Goal: Find specific page/section: Find specific page/section

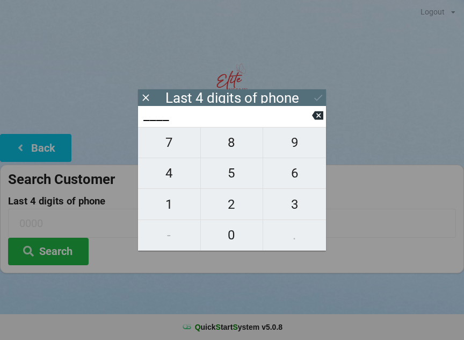
click at [224, 206] on span "2" at bounding box center [232, 204] width 62 height 23
type input "2___"
click at [168, 183] on span "4" at bounding box center [169, 173] width 62 height 23
type input "24__"
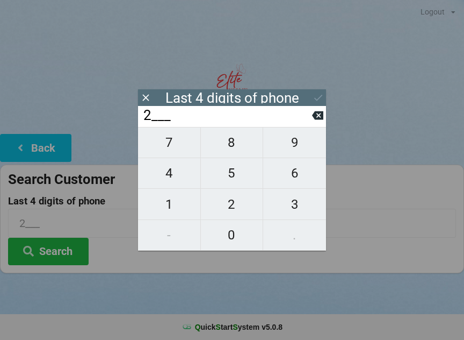
type input "24__"
click at [171, 210] on span "1" at bounding box center [169, 204] width 62 height 23
type input "241_"
click at [169, 148] on span "7" at bounding box center [169, 142] width 62 height 23
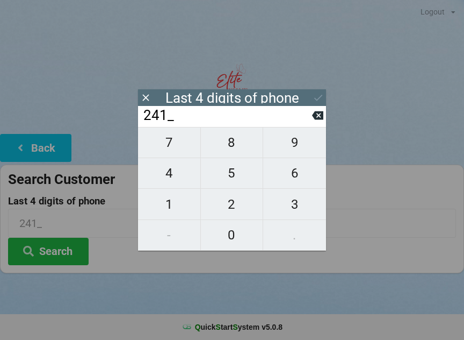
type input "2417"
click at [52, 247] on button "Search" at bounding box center [48, 251] width 81 height 27
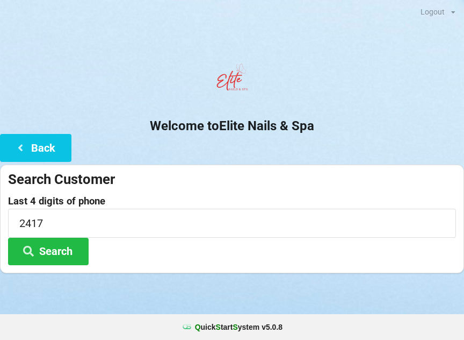
click at [55, 250] on button "Search" at bounding box center [48, 251] width 81 height 27
click at [31, 150] on button "Back" at bounding box center [35, 147] width 71 height 27
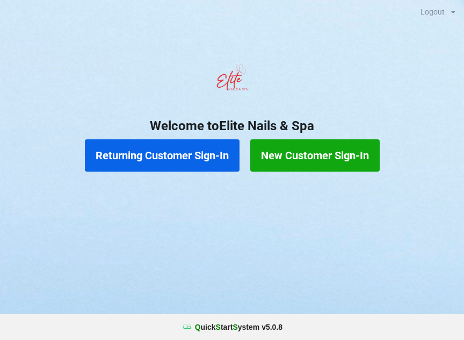
click at [118, 168] on button "Returning Customer Sign-In" at bounding box center [162, 155] width 155 height 32
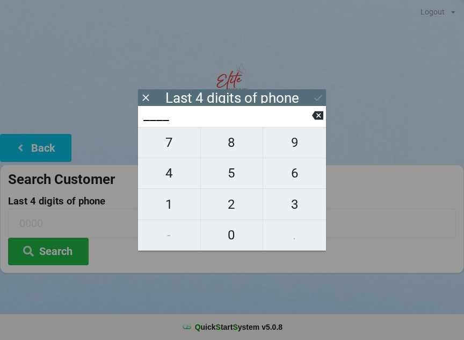
click at [293, 210] on span "3" at bounding box center [294, 204] width 63 height 23
type input "3___"
click at [303, 147] on span "9" at bounding box center [294, 142] width 63 height 23
type input "39__"
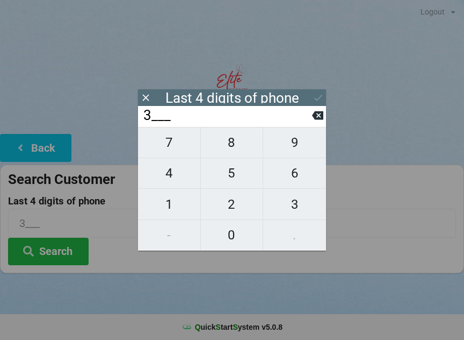
type input "39__"
click at [178, 174] on span "4" at bounding box center [169, 173] width 62 height 23
type input "394_"
click at [239, 145] on span "8" at bounding box center [232, 142] width 62 height 23
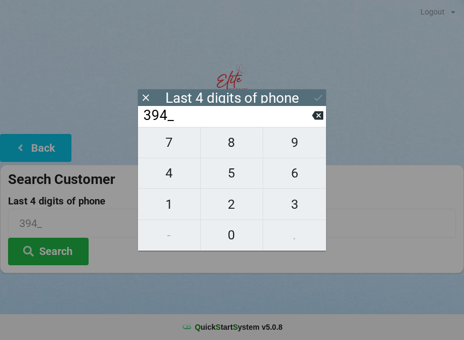
type input "3948"
click at [320, 102] on icon at bounding box center [318, 97] width 11 height 11
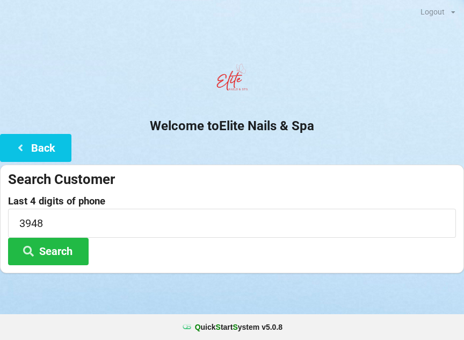
click at [54, 252] on button "Search" at bounding box center [48, 251] width 81 height 27
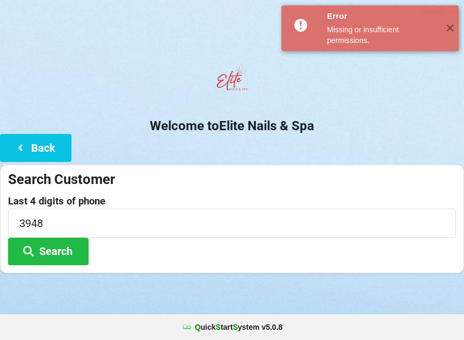
click at [25, 145] on icon at bounding box center [20, 146] width 13 height 9
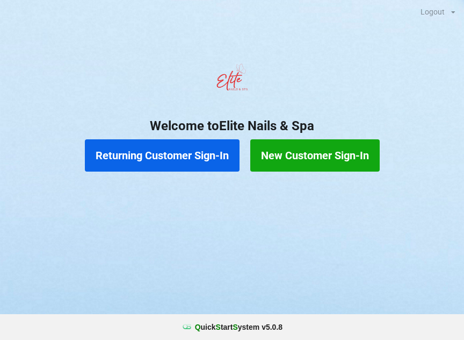
click at [326, 163] on button "New Customer Sign-In" at bounding box center [315, 155] width 130 height 32
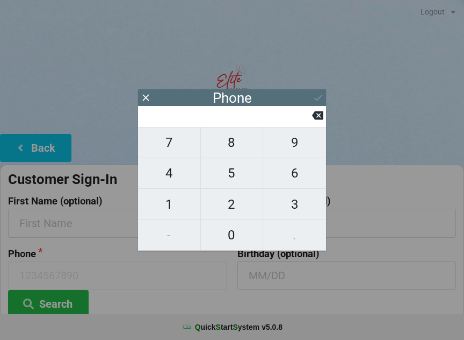
click at [171, 149] on span "7" at bounding box center [169, 142] width 62 height 23
type input "7"
click at [227, 148] on span "8" at bounding box center [232, 142] width 62 height 23
type input "78"
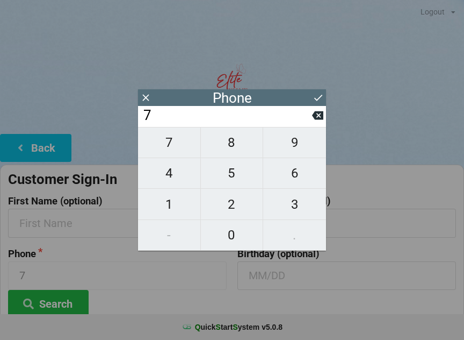
type input "78"
click at [182, 147] on span "7" at bounding box center [169, 142] width 62 height 23
type input "787"
click at [291, 210] on span "3" at bounding box center [294, 204] width 63 height 23
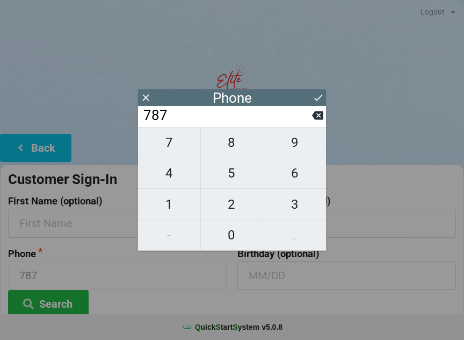
type input "7873"
click at [299, 176] on span "6" at bounding box center [294, 173] width 63 height 23
type input "78736"
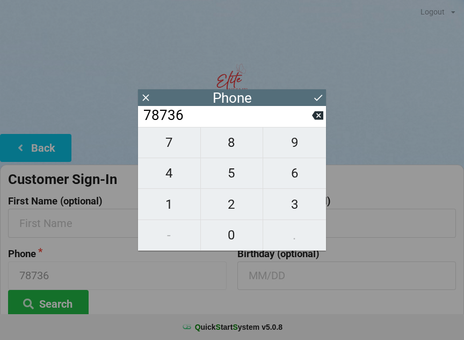
click at [236, 241] on span "0" at bounding box center [232, 235] width 62 height 23
type input "787360"
click at [297, 216] on span "3" at bounding box center [294, 204] width 63 height 23
type input "7873603"
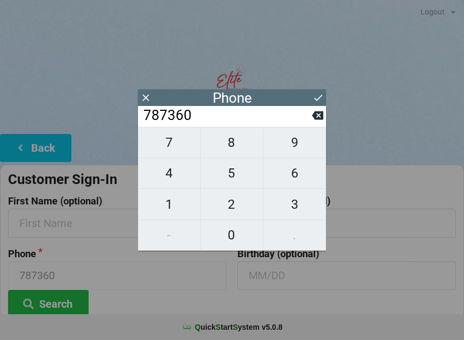
type input "7873603"
click at [302, 150] on span "9" at bounding box center [294, 142] width 63 height 23
type input "78736039"
click at [178, 152] on span "7" at bounding box center [169, 142] width 62 height 23
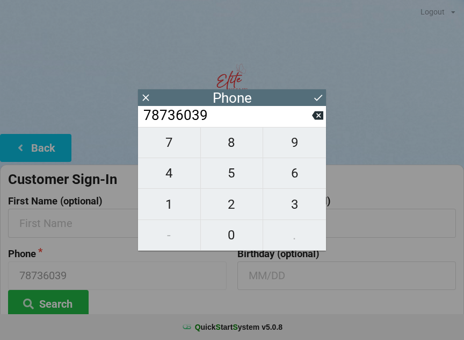
type input "787360397"
click at [311, 114] on input "787360397" at bounding box center [227, 115] width 170 height 17
click at [317, 120] on icon at bounding box center [317, 115] width 11 height 9
click at [167, 184] on span "4" at bounding box center [169, 173] width 62 height 23
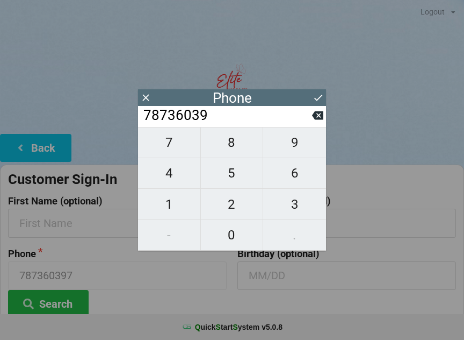
type input "787360394"
click at [226, 154] on span "8" at bounding box center [232, 142] width 62 height 23
type input "7873603948"
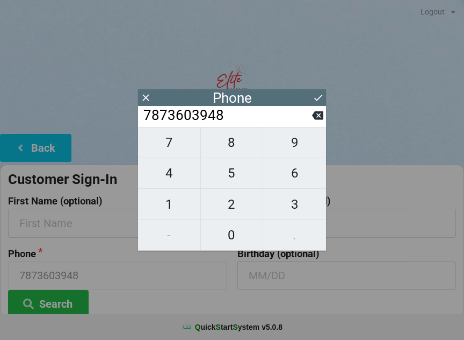
click at [315, 101] on icon at bounding box center [318, 97] width 11 height 11
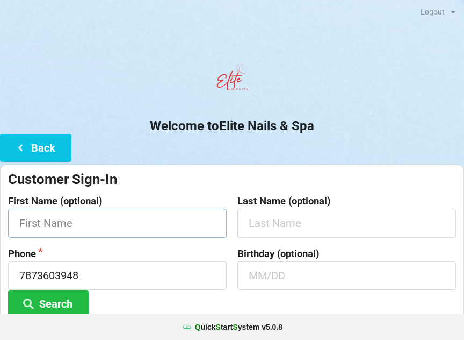
click at [146, 209] on input "text" at bounding box center [117, 223] width 219 height 28
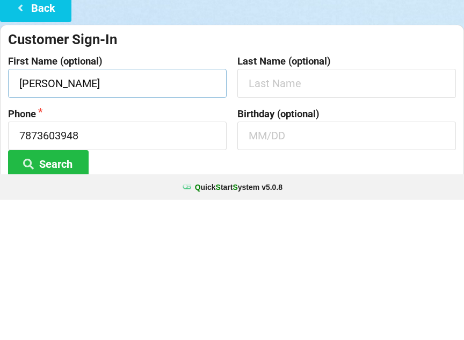
type input "[PERSON_NAME]"
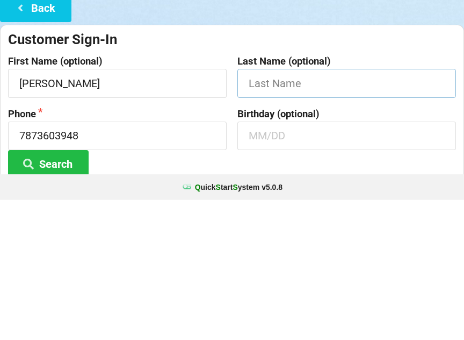
click at [330, 209] on input "text" at bounding box center [347, 223] width 219 height 28
click at [318, 261] on input "text" at bounding box center [347, 275] width 219 height 28
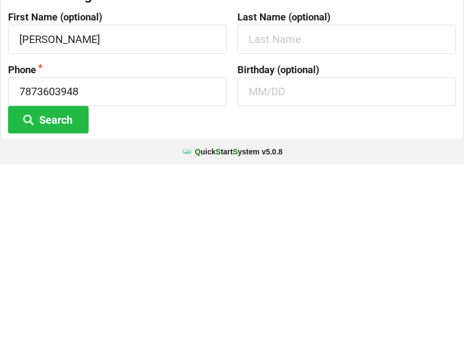
click at [70, 281] on button "Search" at bounding box center [48, 294] width 81 height 27
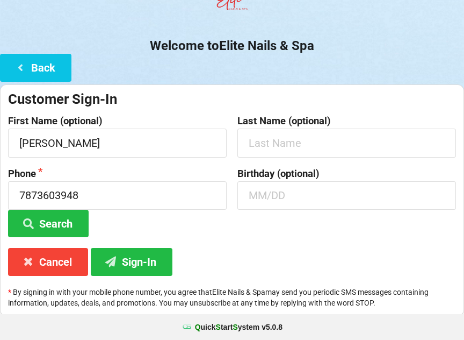
click at [154, 273] on button "Sign-In" at bounding box center [132, 261] width 82 height 27
click at [149, 272] on button "Sign-In" at bounding box center [132, 261] width 82 height 27
click at [151, 255] on button "Sign-In" at bounding box center [132, 261] width 82 height 27
click at [154, 267] on button "Sign-In" at bounding box center [132, 261] width 82 height 27
click at [155, 267] on button "Sign-In" at bounding box center [132, 261] width 82 height 27
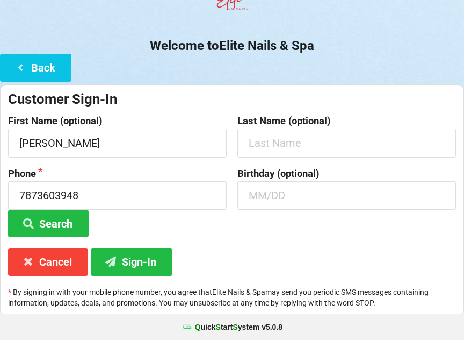
click at [153, 264] on button "Sign-In" at bounding box center [132, 261] width 82 height 27
click at [157, 261] on button "Sign-In" at bounding box center [132, 261] width 82 height 27
click at [161, 262] on button "Sign-In" at bounding box center [132, 261] width 82 height 27
click at [47, 221] on button "Search" at bounding box center [48, 223] width 81 height 27
click at [45, 67] on button "Back" at bounding box center [35, 67] width 71 height 27
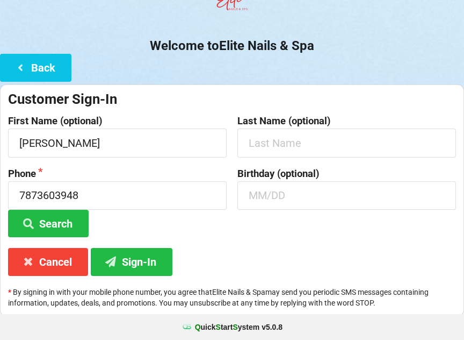
scroll to position [0, 0]
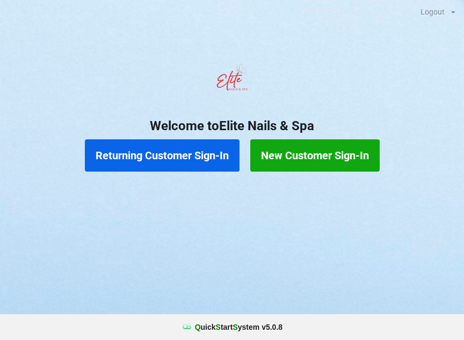
click at [335, 150] on button "New Customer Sign-In" at bounding box center [315, 155] width 130 height 32
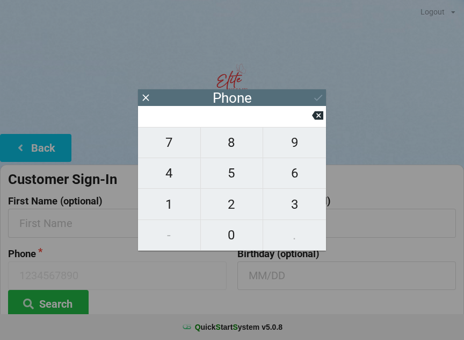
click at [179, 177] on span "4" at bounding box center [169, 173] width 62 height 23
type input "4"
click at [239, 227] on span "0" at bounding box center [232, 235] width 62 height 23
type input "40"
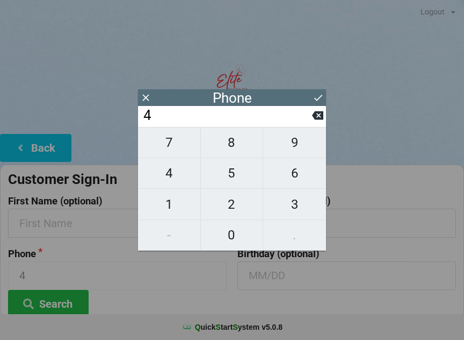
type input "40"
click at [177, 142] on span "7" at bounding box center [169, 142] width 62 height 23
type input "407"
click at [302, 146] on span "9" at bounding box center [294, 142] width 63 height 23
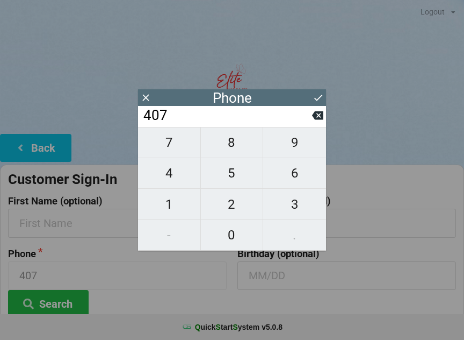
type input "4079"
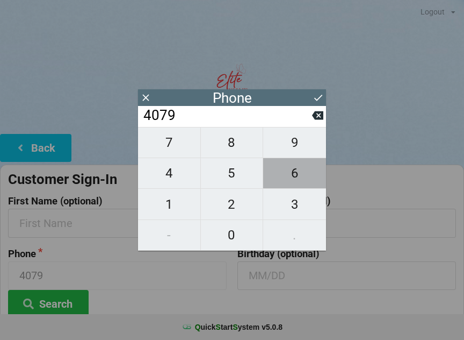
click at [297, 174] on span "6" at bounding box center [294, 173] width 63 height 23
type input "40796"
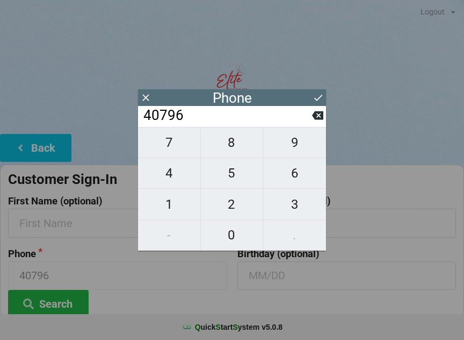
click at [299, 147] on span "9" at bounding box center [294, 142] width 63 height 23
type input "407969"
click at [229, 205] on span "2" at bounding box center [232, 204] width 62 height 23
type input "4079692"
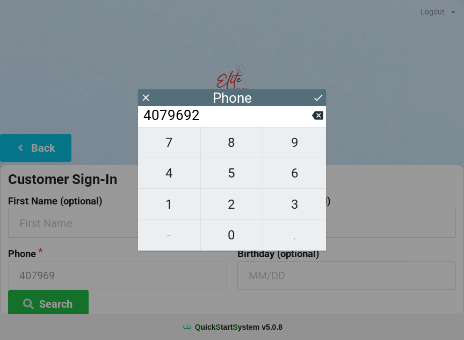
type input "4079692"
click at [177, 175] on span "4" at bounding box center [169, 173] width 62 height 23
type input "40796924"
click at [176, 204] on span "1" at bounding box center [169, 204] width 62 height 23
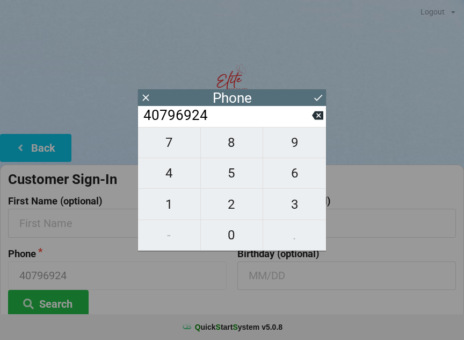
type input "407969241"
click at [186, 145] on span "7" at bounding box center [169, 142] width 62 height 23
type input "4079692417"
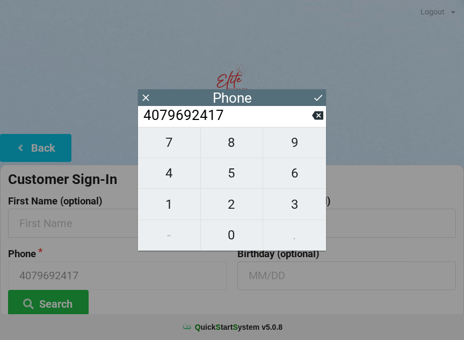
click at [314, 95] on icon at bounding box center [318, 97] width 11 height 11
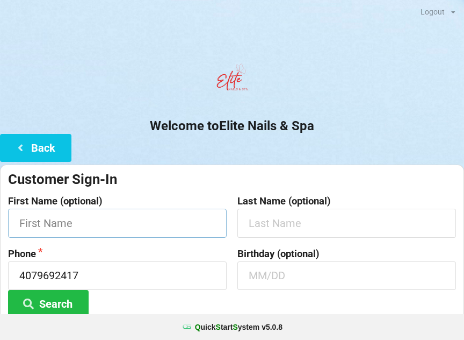
click at [148, 227] on input "text" at bounding box center [117, 223] width 219 height 28
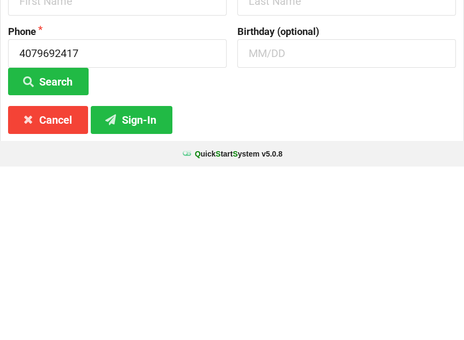
click at [145, 279] on button "Sign-In" at bounding box center [132, 292] width 82 height 27
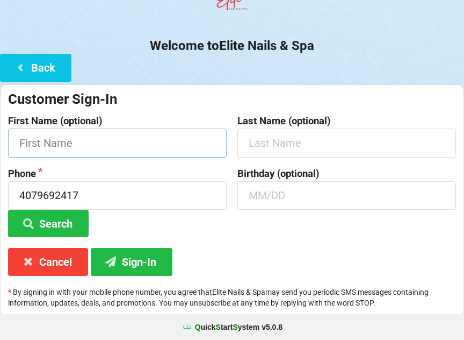
click at [78, 154] on input "text" at bounding box center [117, 142] width 219 height 28
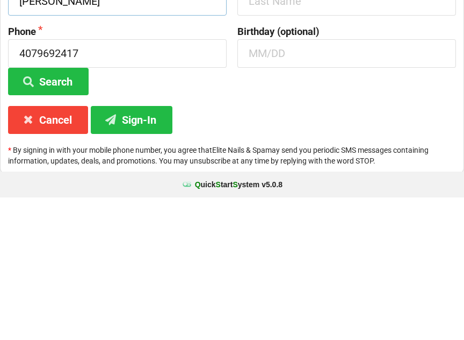
type input "[PERSON_NAME]"
click at [154, 248] on button "Sign-In" at bounding box center [132, 261] width 82 height 27
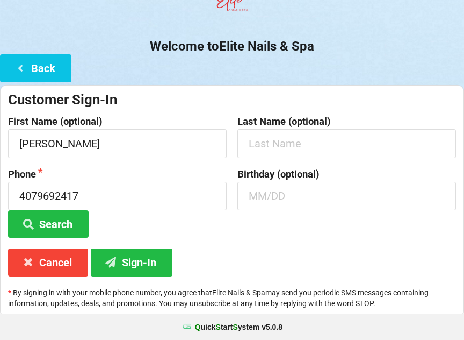
click at [132, 268] on button "Sign-In" at bounding box center [132, 261] width 82 height 27
click at [163, 258] on button "Sign-In" at bounding box center [132, 261] width 82 height 27
click at [56, 223] on button "Search" at bounding box center [48, 223] width 81 height 27
click at [150, 270] on button "Sign-In" at bounding box center [132, 261] width 82 height 27
click at [156, 263] on button "Sign-In" at bounding box center [132, 261] width 82 height 27
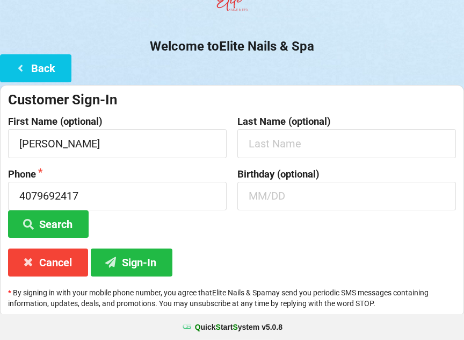
click at [143, 264] on button "Sign-In" at bounding box center [132, 261] width 82 height 27
click at [138, 268] on button "Sign-In" at bounding box center [132, 261] width 82 height 27
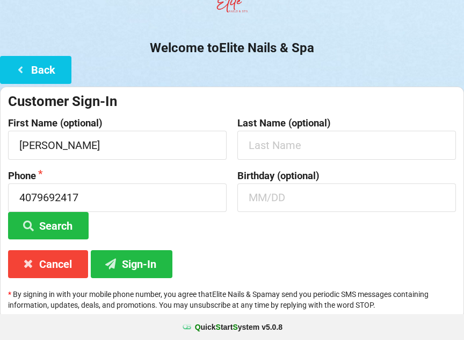
scroll to position [77, 0]
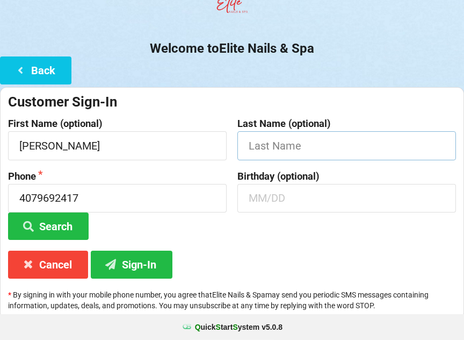
click at [292, 145] on input "text" at bounding box center [347, 145] width 219 height 28
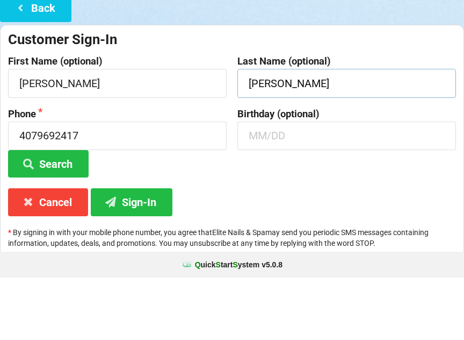
type input "[PERSON_NAME]"
click at [291, 184] on input "text" at bounding box center [347, 198] width 219 height 28
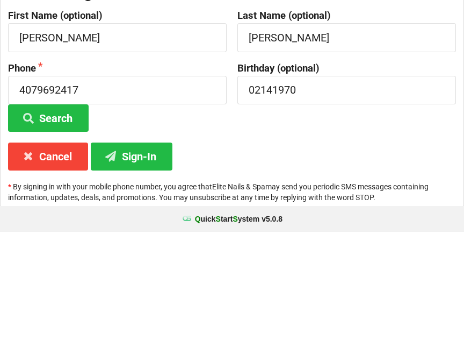
click at [145, 250] on button "Sign-In" at bounding box center [132, 263] width 82 height 27
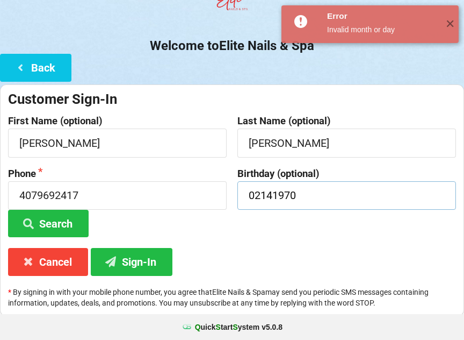
click at [361, 182] on input "02141970" at bounding box center [347, 195] width 219 height 28
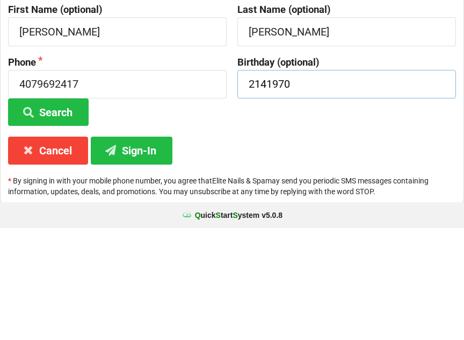
click at [255, 182] on input "2141970" at bounding box center [347, 196] width 219 height 28
click at [328, 134] on div "Customer Sign-In First Name (optional) [PERSON_NAME] Last Name (optional) [PERS…" at bounding box center [232, 201] width 464 height 232
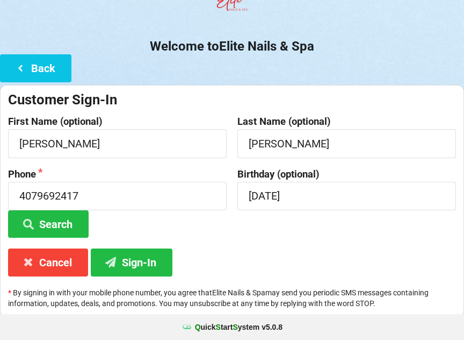
click at [148, 257] on button "Sign-In" at bounding box center [132, 261] width 82 height 27
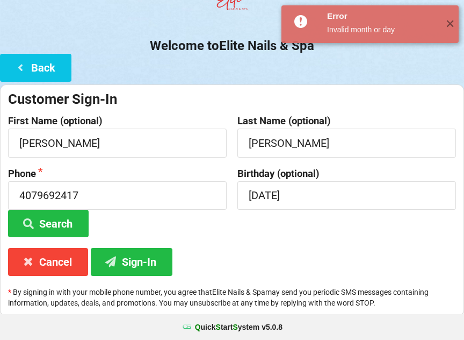
click at [364, 31] on div "Invalid month or day" at bounding box center [382, 29] width 110 height 11
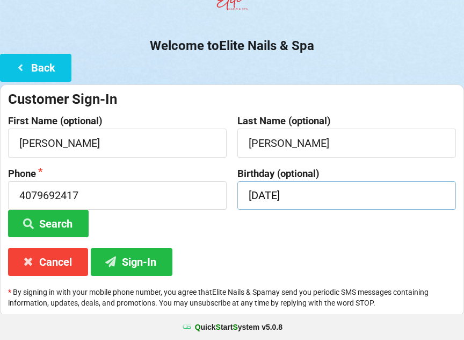
click at [298, 196] on input "[DATE]" at bounding box center [347, 195] width 219 height 28
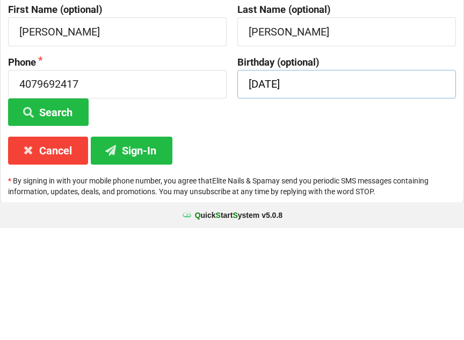
click at [244, 182] on input "[DATE]" at bounding box center [347, 196] width 219 height 28
type input "[DATE]"
click at [48, 210] on button "Search" at bounding box center [48, 223] width 81 height 27
click at [279, 130] on div "Customer Sign-In First Name (optional) [PERSON_NAME] Last Name (optional) [PERS…" at bounding box center [232, 201] width 464 height 232
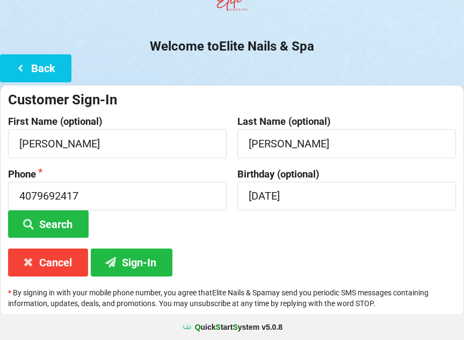
click at [149, 254] on button "Sign-In" at bounding box center [132, 261] width 82 height 27
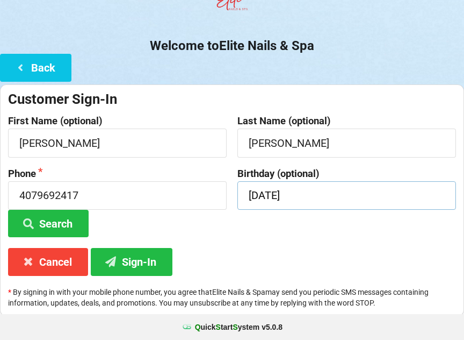
click at [315, 193] on input "[DATE]" at bounding box center [347, 195] width 219 height 28
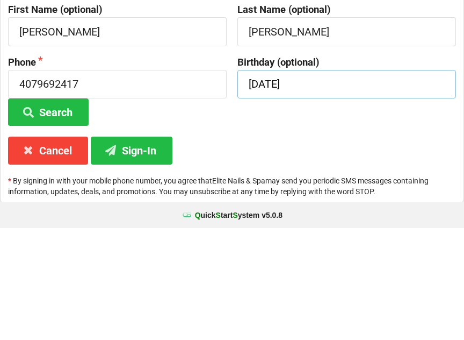
click at [282, 182] on input "[DATE]" at bounding box center [347, 196] width 219 height 28
click at [281, 182] on input "[DATE]" at bounding box center [347, 196] width 219 height 28
type input "02/14"
click at [161, 248] on button "Sign-In" at bounding box center [132, 261] width 82 height 27
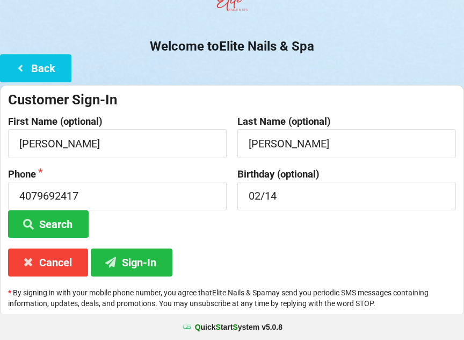
click at [150, 257] on button "Sign-In" at bounding box center [132, 261] width 82 height 27
click at [154, 257] on button "Sign-In" at bounding box center [132, 261] width 82 height 27
click at [142, 260] on button "Sign-In" at bounding box center [132, 261] width 82 height 27
click at [228, 269] on div "Customer Sign-In First Name (optional) [PERSON_NAME] Last Name (optional) [PERS…" at bounding box center [232, 201] width 464 height 232
click at [148, 265] on button "Sign-In" at bounding box center [132, 261] width 82 height 27
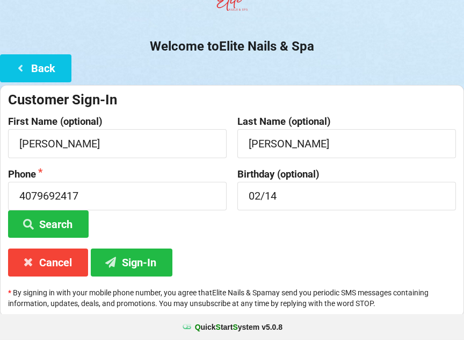
scroll to position [80, 0]
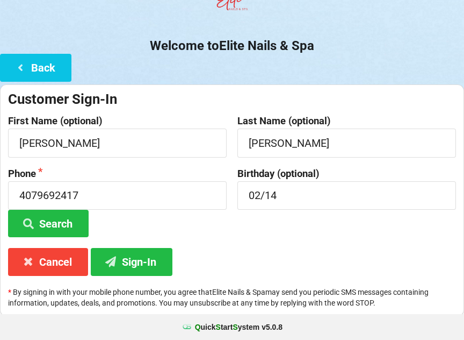
click at [130, 263] on button "Sign-In" at bounding box center [132, 261] width 82 height 27
click at [139, 264] on button "Sign-In" at bounding box center [132, 261] width 82 height 27
click at [139, 262] on button "Sign-In" at bounding box center [132, 261] width 82 height 27
click at [156, 258] on button "Sign-In" at bounding box center [132, 261] width 82 height 27
click at [28, 61] on button "Back" at bounding box center [35, 67] width 71 height 27
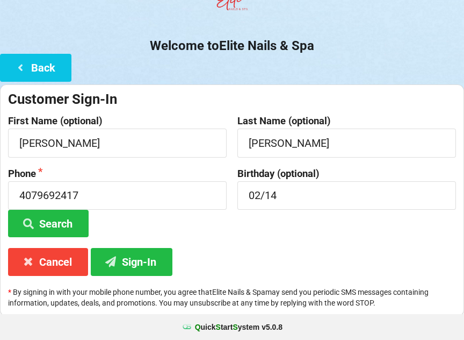
scroll to position [0, 0]
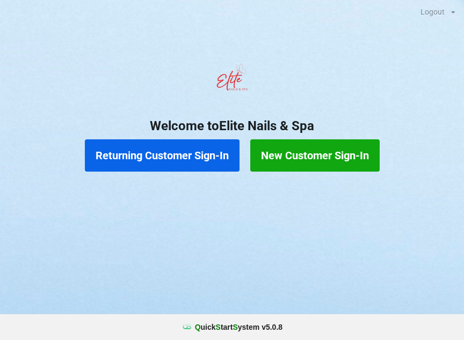
click at [161, 163] on button "Returning Customer Sign-In" at bounding box center [162, 155] width 155 height 32
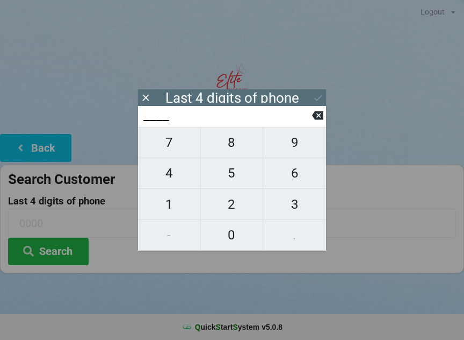
click at [235, 207] on span "2" at bounding box center [232, 204] width 62 height 23
type input "2___"
click at [183, 183] on span "4" at bounding box center [169, 173] width 62 height 23
type input "24__"
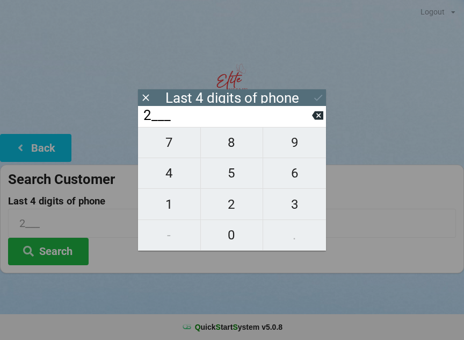
type input "24__"
click at [184, 206] on span "1" at bounding box center [169, 204] width 62 height 23
type input "241_"
click at [183, 148] on span "7" at bounding box center [169, 142] width 62 height 23
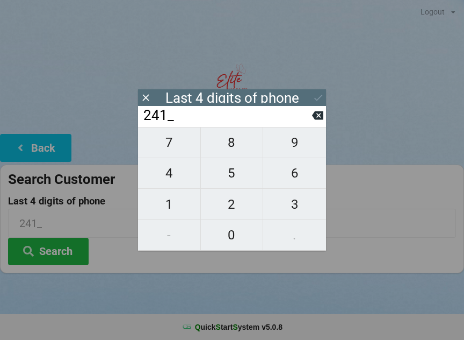
type input "2417"
click at [315, 102] on icon at bounding box center [318, 97] width 11 height 11
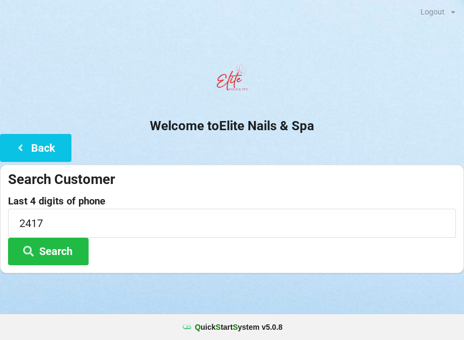
click at [57, 252] on button "Search" at bounding box center [48, 251] width 81 height 27
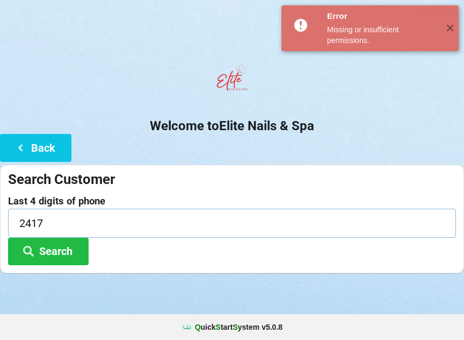
click at [365, 229] on input "2417" at bounding box center [232, 223] width 448 height 28
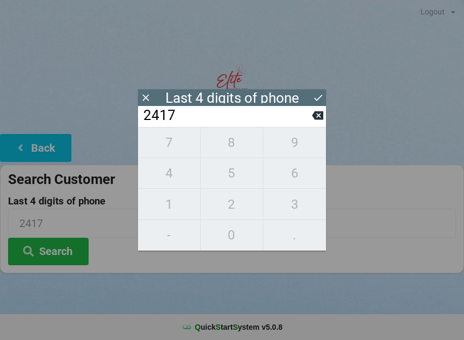
click at [310, 123] on input "2417" at bounding box center [227, 115] width 170 height 17
click at [317, 119] on icon at bounding box center [317, 115] width 11 height 9
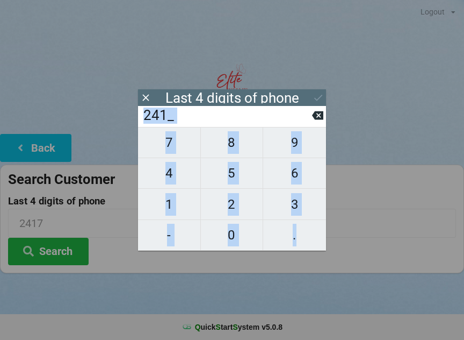
click at [322, 119] on icon at bounding box center [317, 115] width 11 height 9
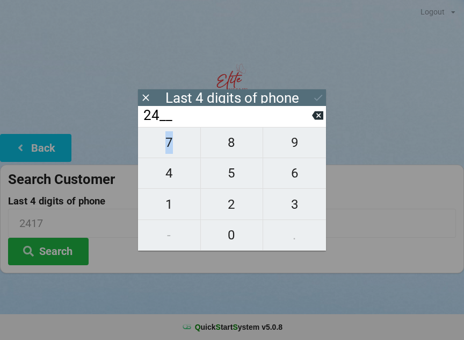
click at [317, 117] on icon at bounding box center [317, 115] width 11 height 9
click at [315, 114] on icon at bounding box center [317, 115] width 11 height 11
type input "____"
click at [310, 116] on input "____" at bounding box center [227, 115] width 170 height 17
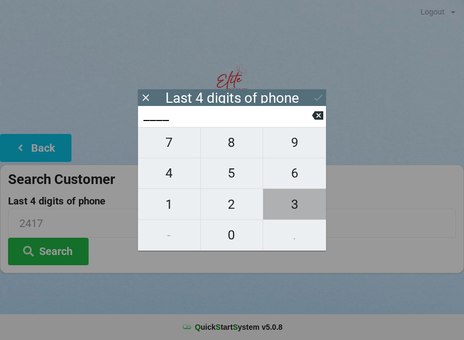
click at [297, 206] on span "3" at bounding box center [294, 204] width 63 height 23
type input "3___"
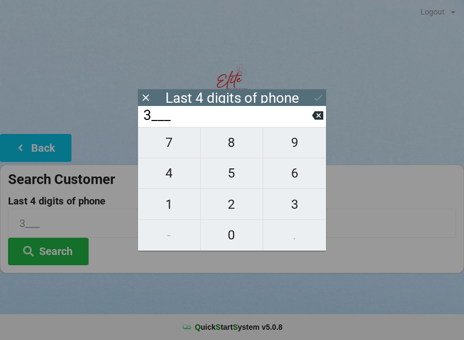
click at [305, 151] on span "9" at bounding box center [294, 142] width 63 height 23
type input "39__"
click at [183, 173] on span "4" at bounding box center [169, 173] width 62 height 23
type input "394_"
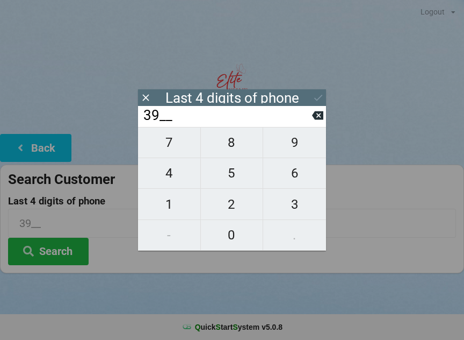
type input "394_"
click at [228, 154] on span "8" at bounding box center [232, 142] width 62 height 23
type input "3948"
click at [318, 97] on icon at bounding box center [318, 97] width 11 height 11
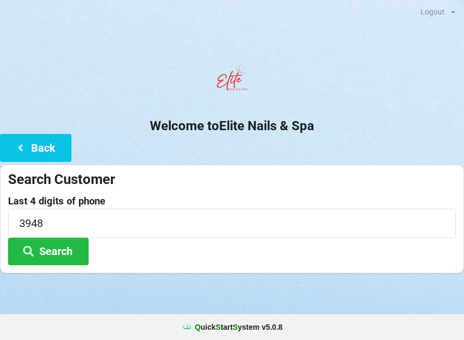
click at [68, 255] on button "Search" at bounding box center [48, 251] width 81 height 27
click at [34, 157] on button "Back" at bounding box center [35, 147] width 71 height 27
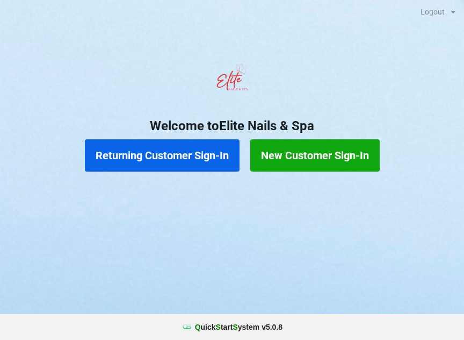
click at [34, 157] on div "Returning Customer Sign-In New Customer Sign-In" at bounding box center [232, 155] width 464 height 43
